Goal: Information Seeking & Learning: Learn about a topic

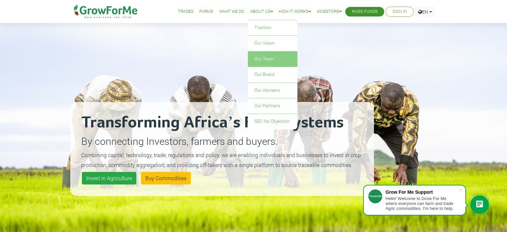
click at [254, 60] on link "Our Team" at bounding box center [273, 58] width 50 height 15
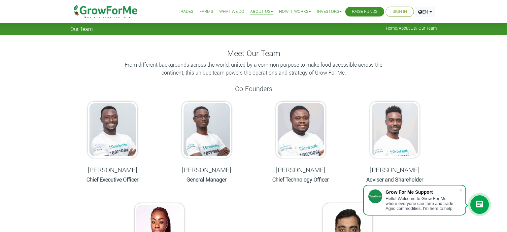
click at [130, 140] on img at bounding box center [113, 130] width 50 height 56
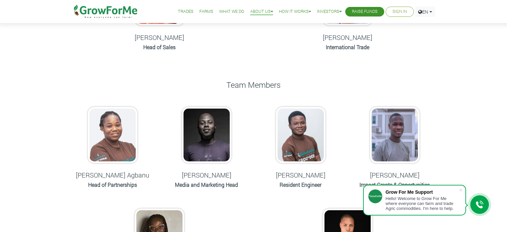
scroll to position [235, 0]
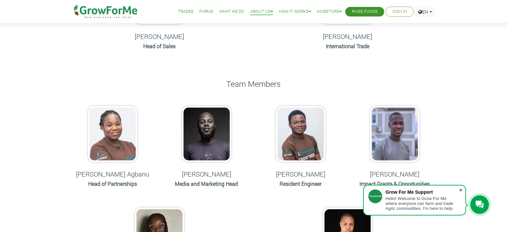
click at [462, 189] on span at bounding box center [461, 190] width 7 height 7
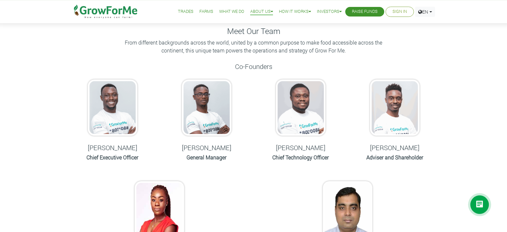
scroll to position [0, 0]
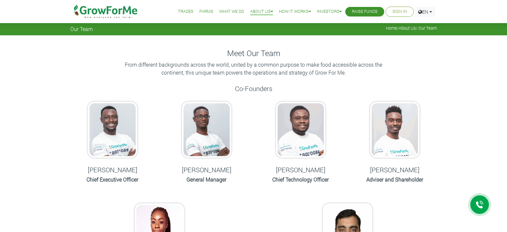
click at [114, 145] on img at bounding box center [113, 130] width 50 height 56
click at [128, 134] on img at bounding box center [113, 130] width 50 height 56
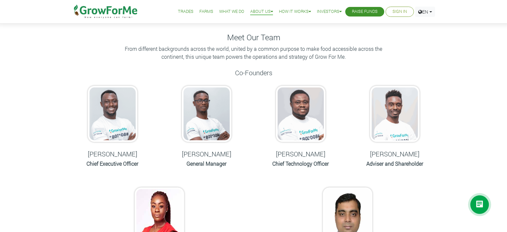
scroll to position [15, 0]
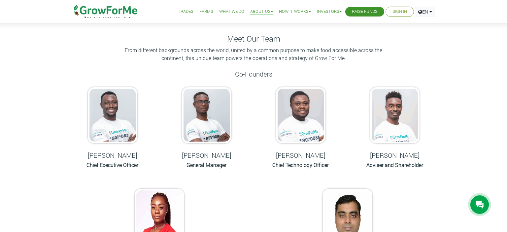
click at [108, 117] on img at bounding box center [113, 115] width 50 height 56
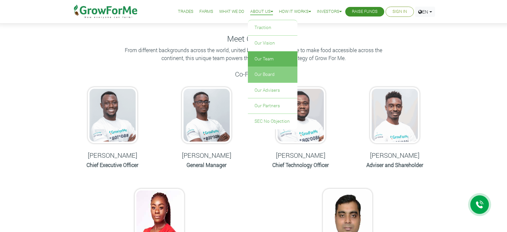
click at [271, 70] on link "Our Board" at bounding box center [273, 74] width 50 height 15
